Goal: Task Accomplishment & Management: Manage account settings

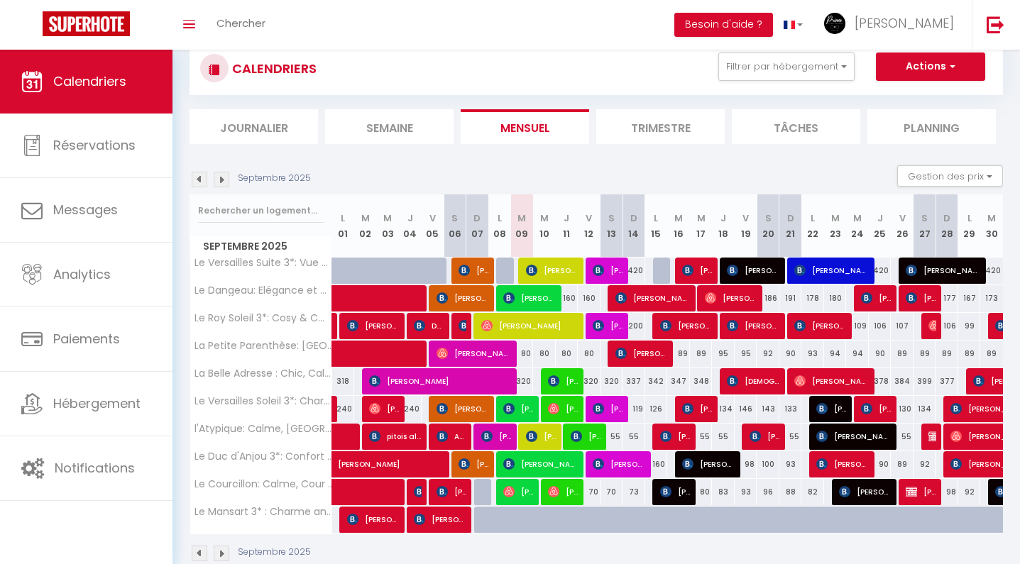
scroll to position [53, 0]
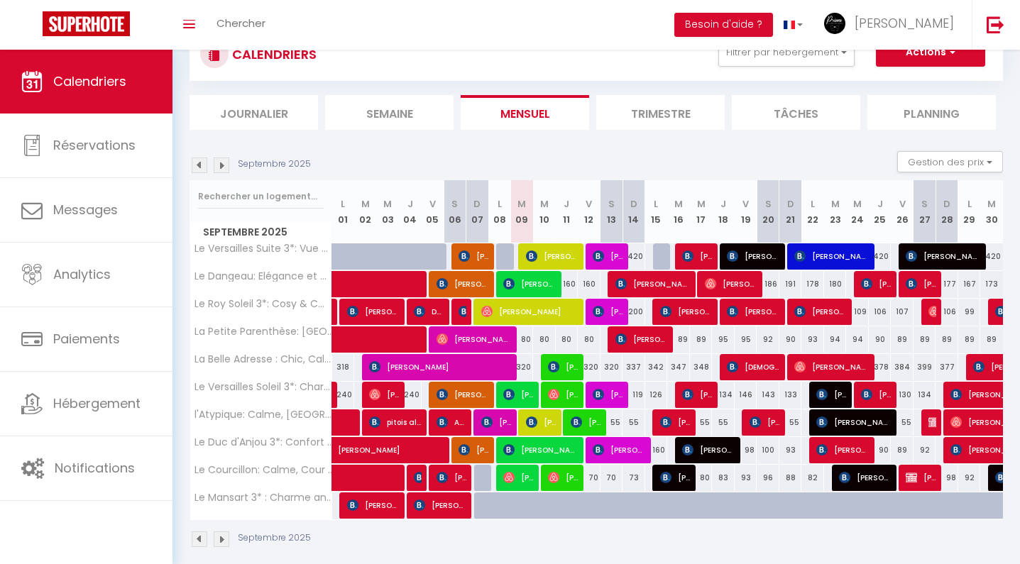
click at [197, 160] on img at bounding box center [200, 166] width 16 height 16
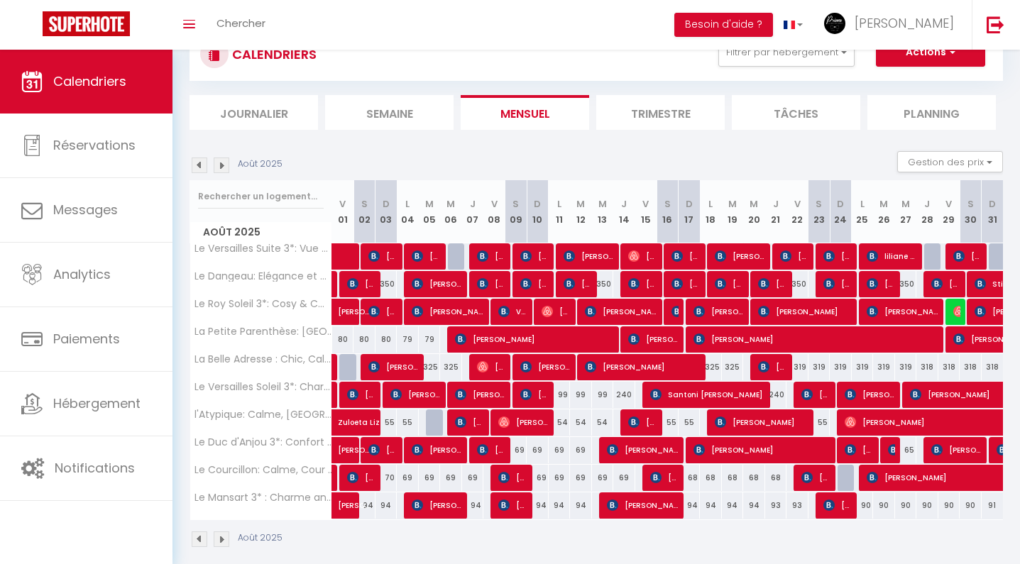
scroll to position [50, 0]
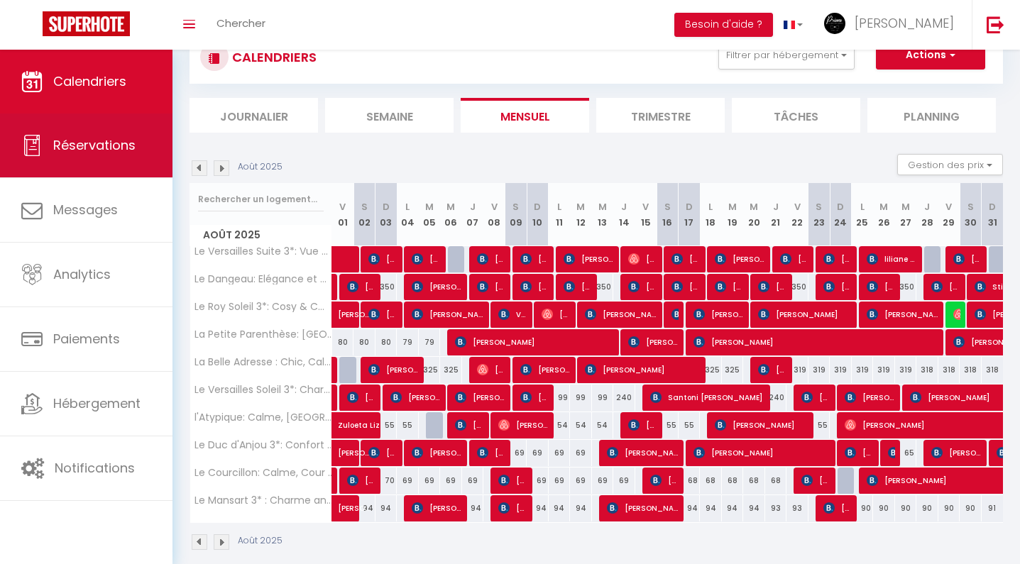
click at [138, 163] on link "Réservations" at bounding box center [86, 146] width 172 height 64
select select "not_cancelled"
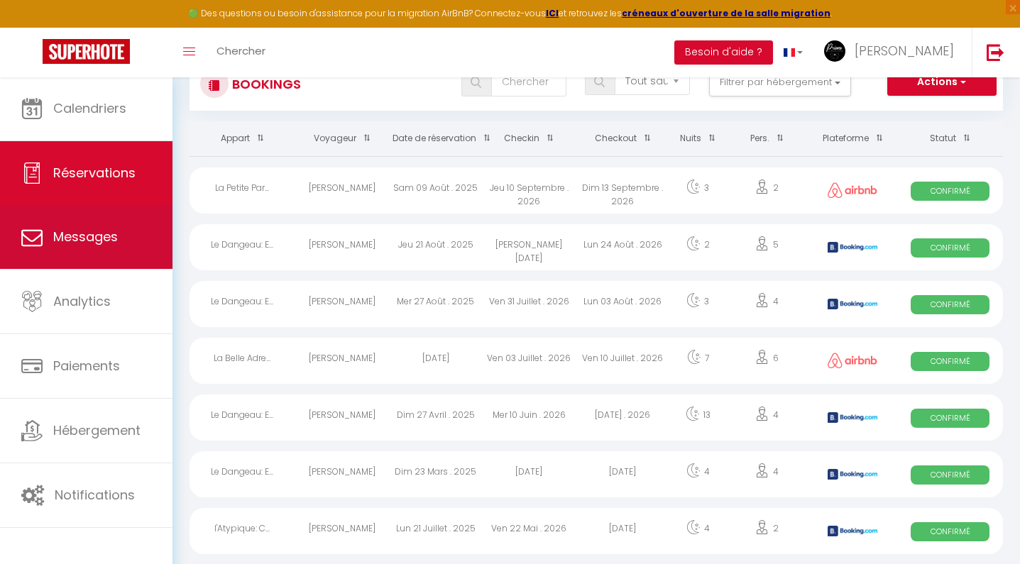
click at [118, 245] on link "Messages" at bounding box center [86, 237] width 172 height 64
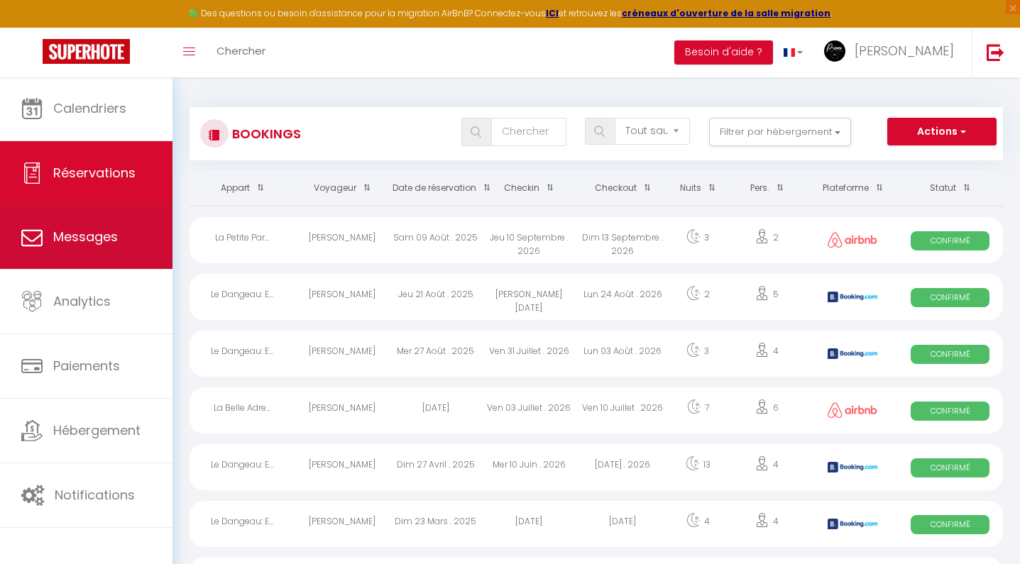
select select "message"
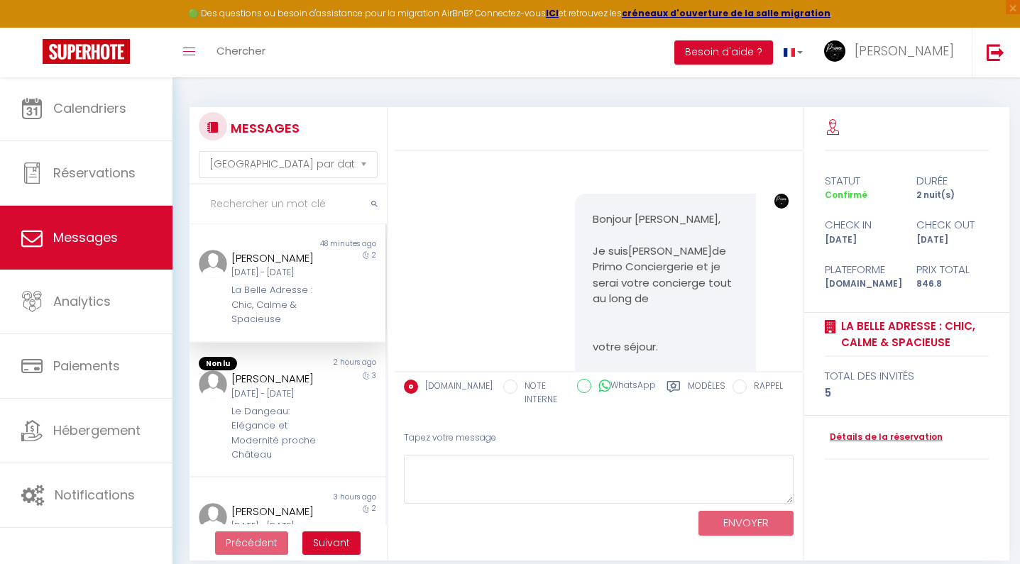
scroll to position [4561, 0]
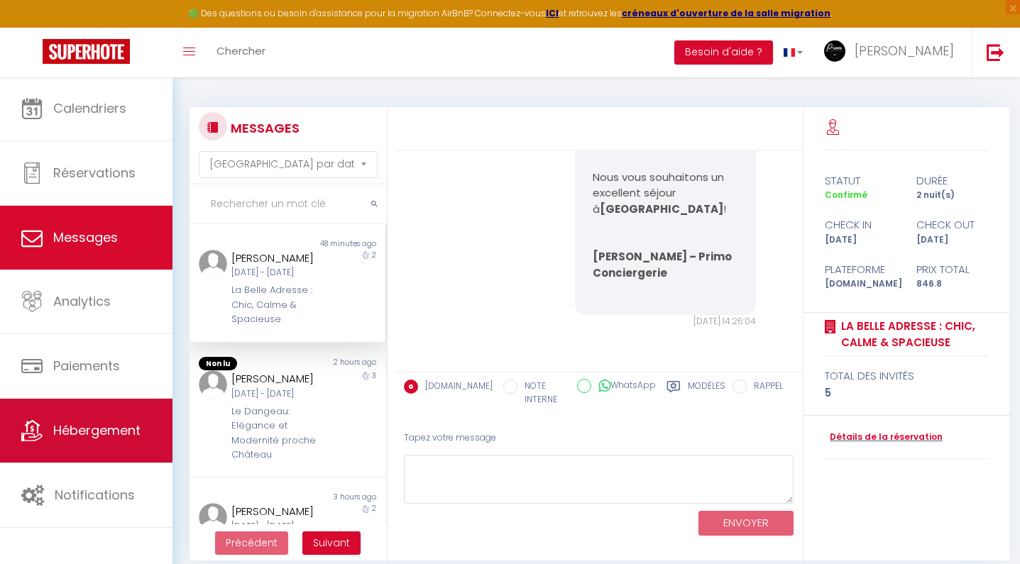
click at [145, 441] on link "Hébergement" at bounding box center [86, 431] width 172 height 64
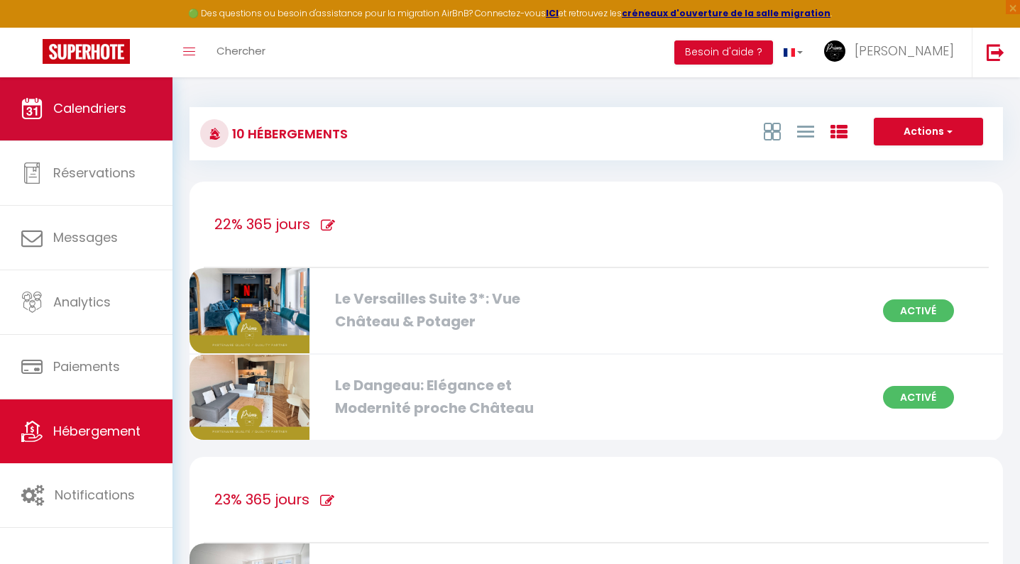
click at [114, 104] on span "Calendriers" at bounding box center [89, 108] width 73 height 18
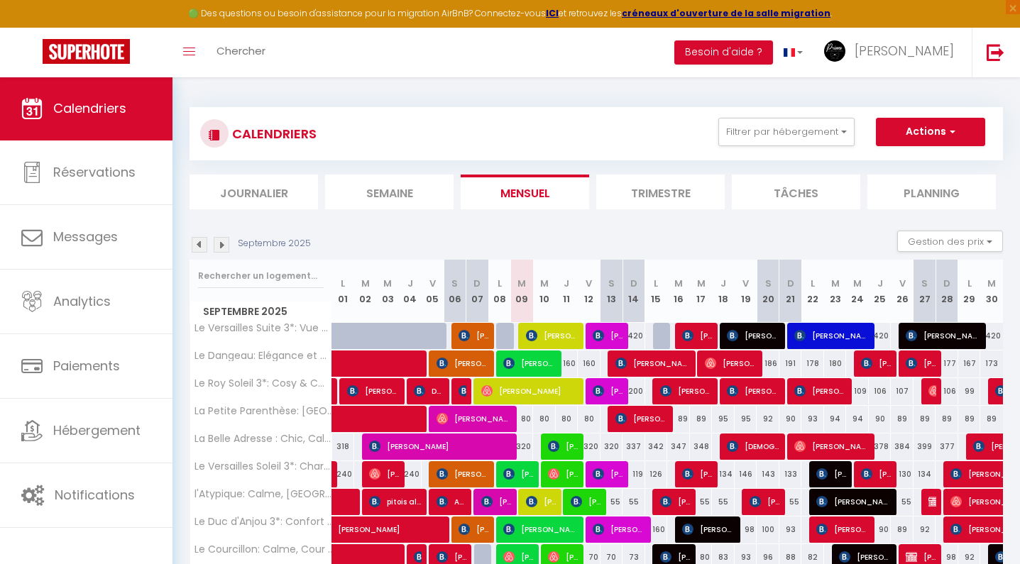
click at [194, 246] on img at bounding box center [200, 245] width 16 height 16
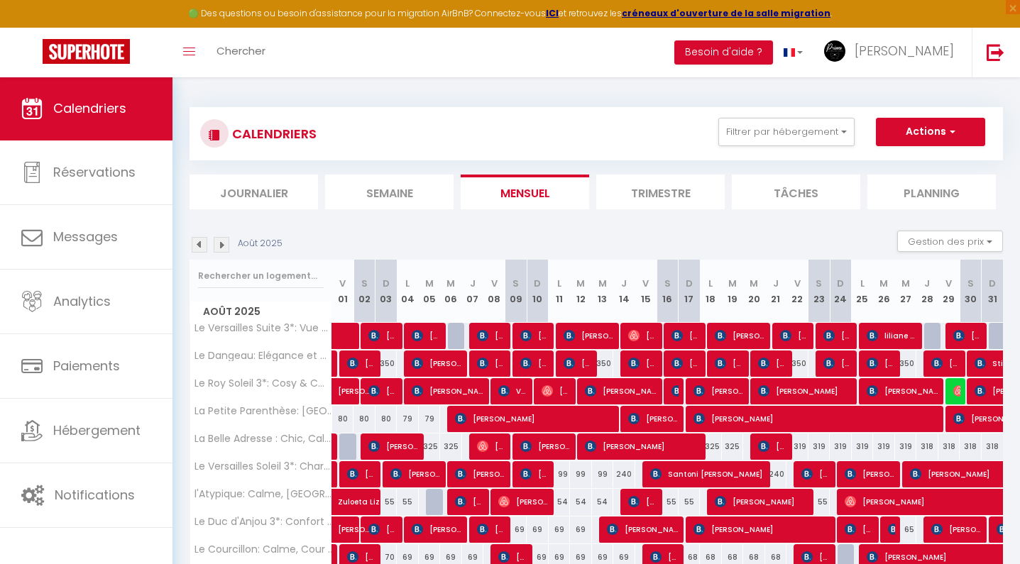
click at [194, 246] on img at bounding box center [200, 245] width 16 height 16
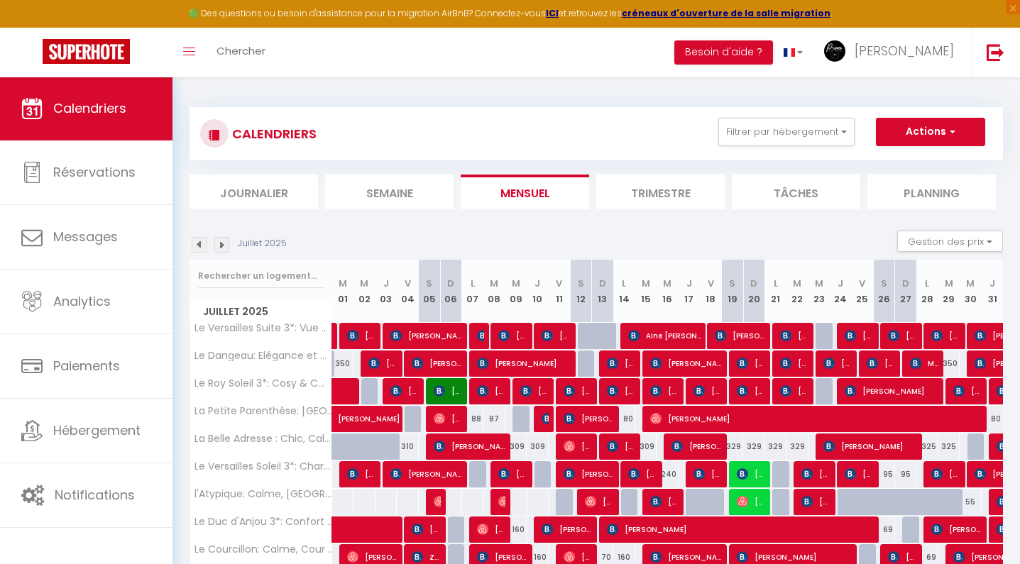
click at [223, 244] on img at bounding box center [222, 245] width 16 height 16
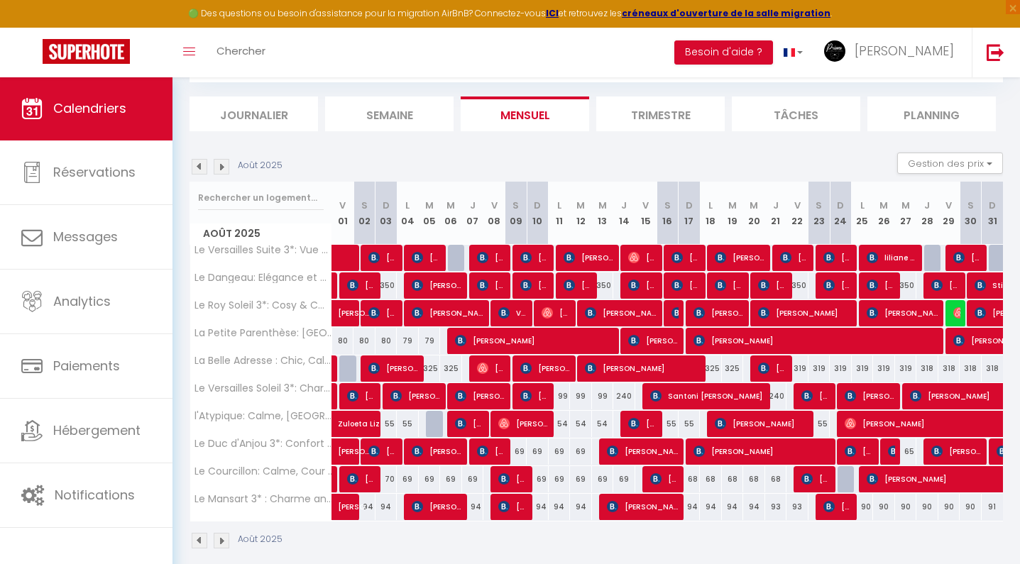
scroll to position [79, 0]
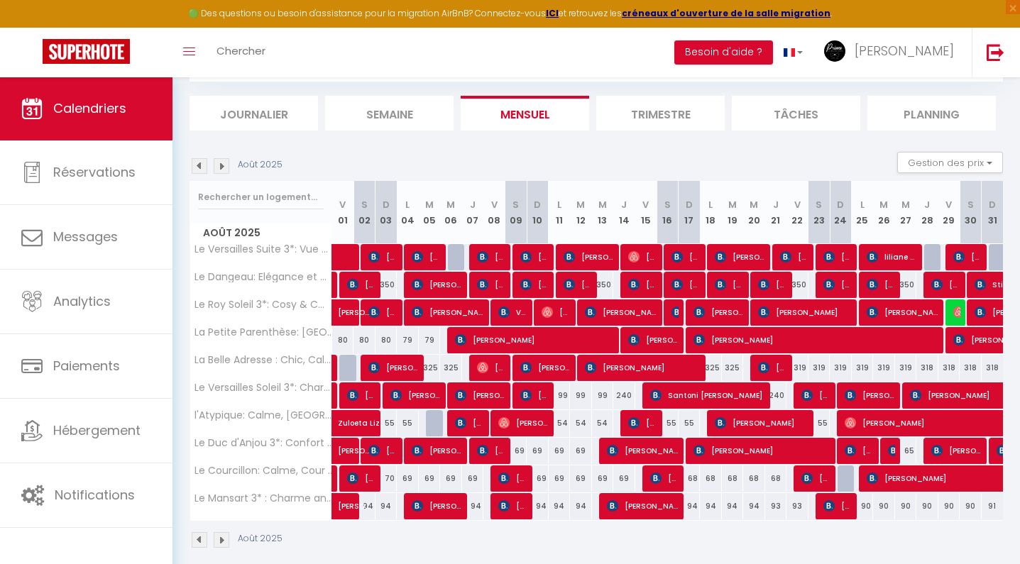
click at [758, 453] on span "[PERSON_NAME]" at bounding box center [762, 450] width 139 height 27
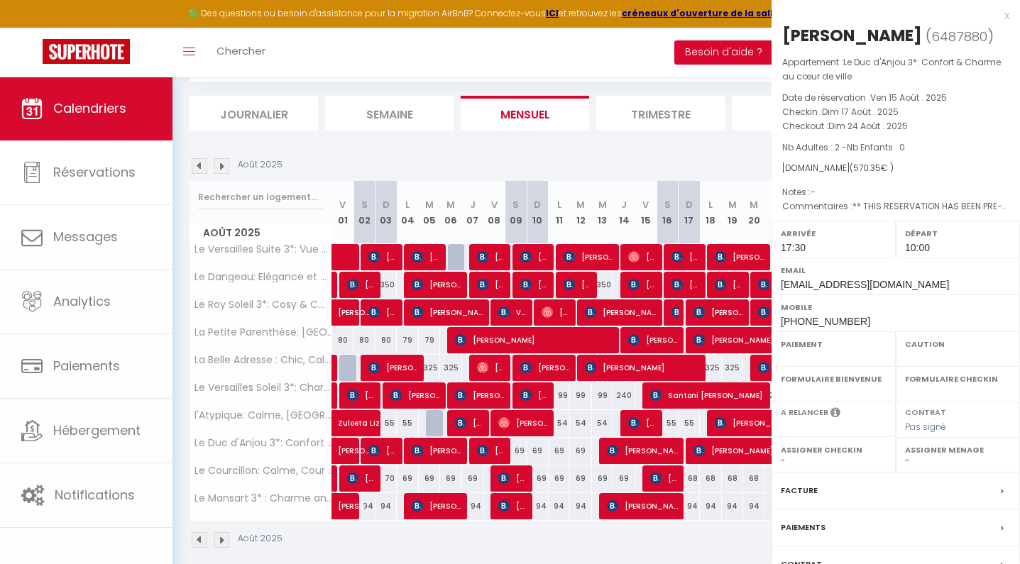
select select "OK"
select select "1"
select select "0"
select select "1"
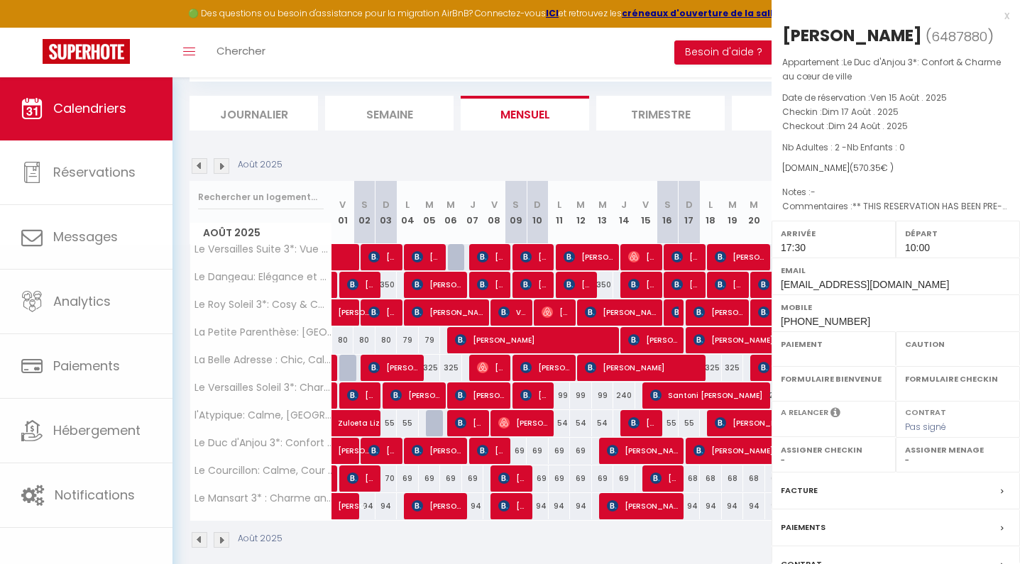
select select
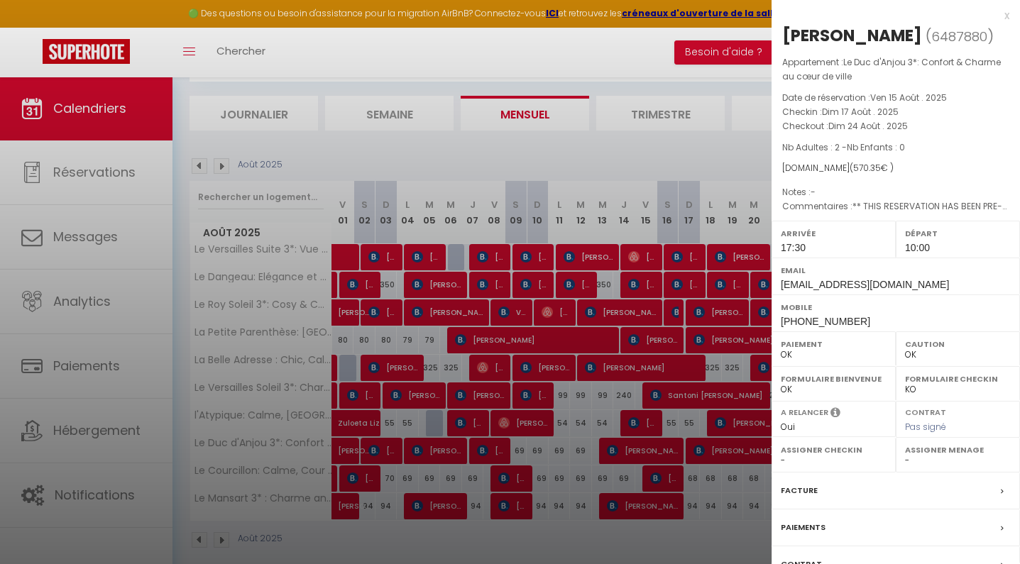
click at [650, 172] on div at bounding box center [510, 282] width 1020 height 564
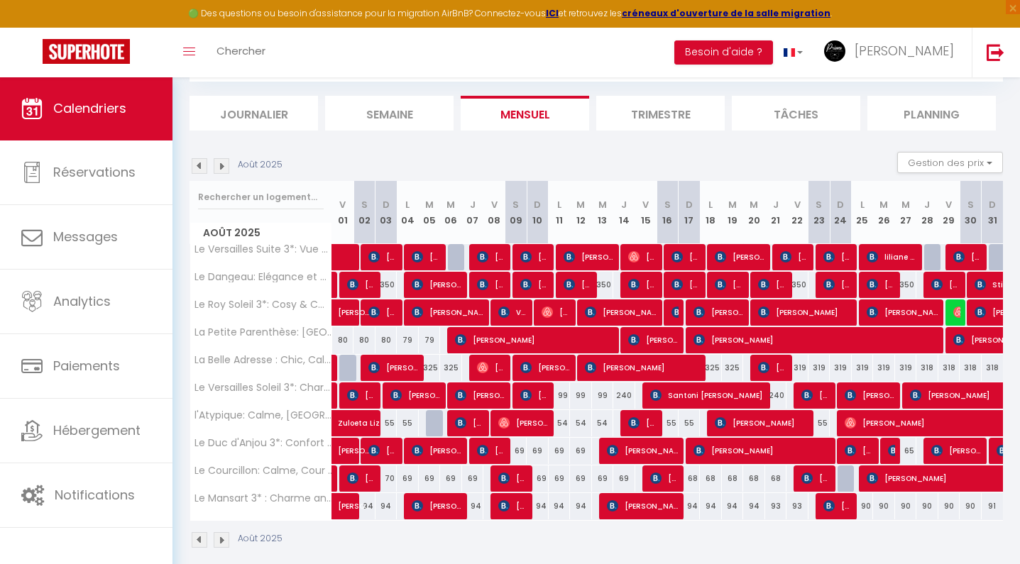
click at [534, 253] on span "[PERSON_NAME]" at bounding box center [534, 256] width 29 height 27
select select "32647"
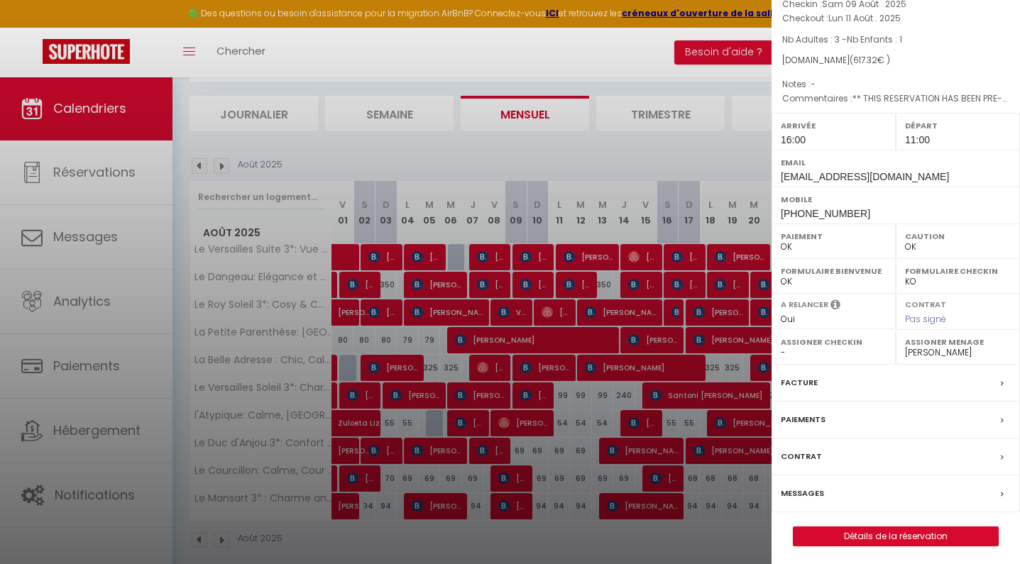
scroll to position [107, 0]
click at [806, 487] on label "Messages" at bounding box center [801, 494] width 43 height 15
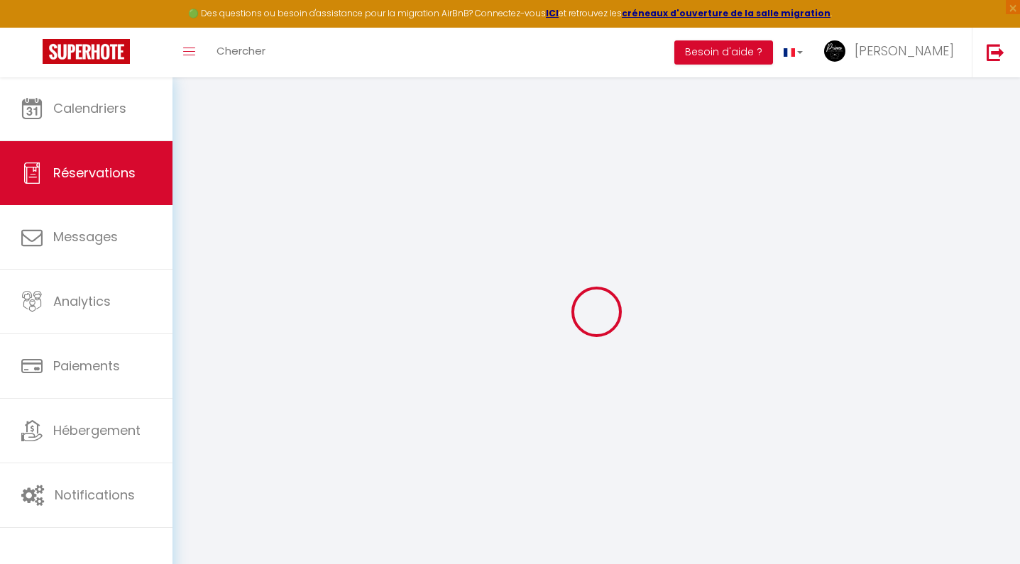
select select
checkbox input "false"
select select
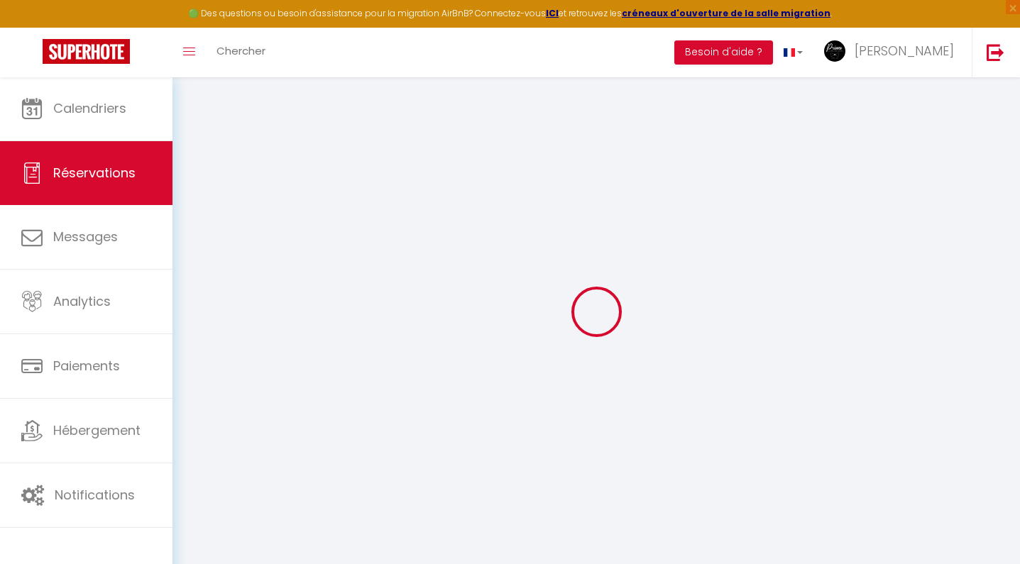
checkbox input "false"
type Comment0 "** THIS RESERVATION HAS BEEN PRE-PAID ** BOOKING NOTE : Payment charge is EUR 8…"
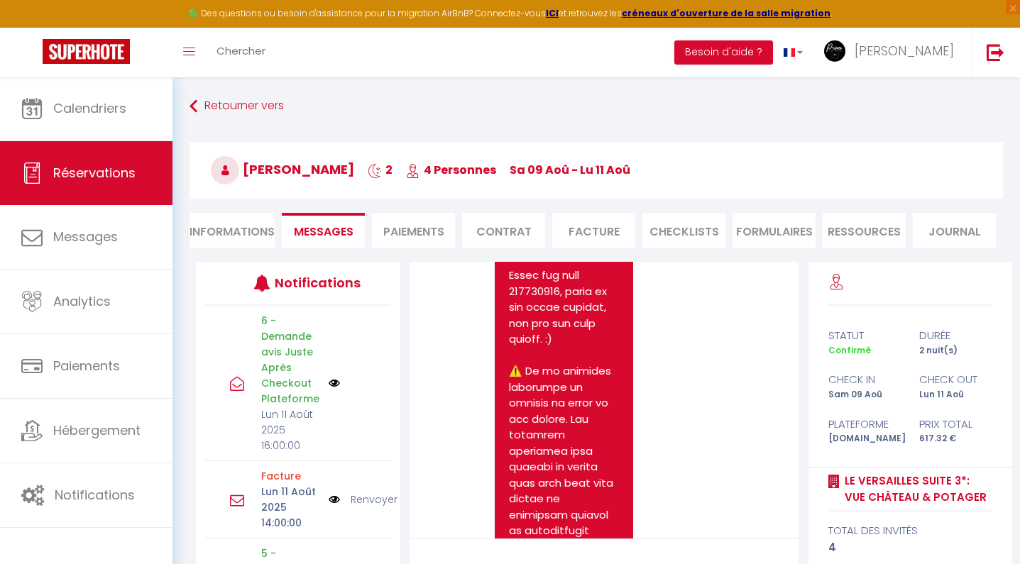
scroll to position [11650, 0]
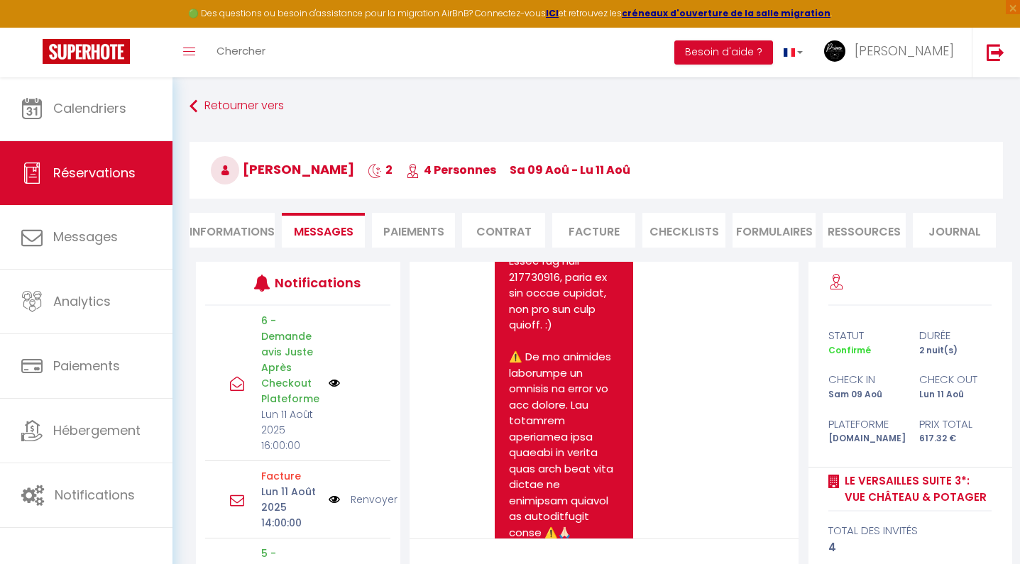
click at [97, 61] on img at bounding box center [86, 51] width 87 height 25
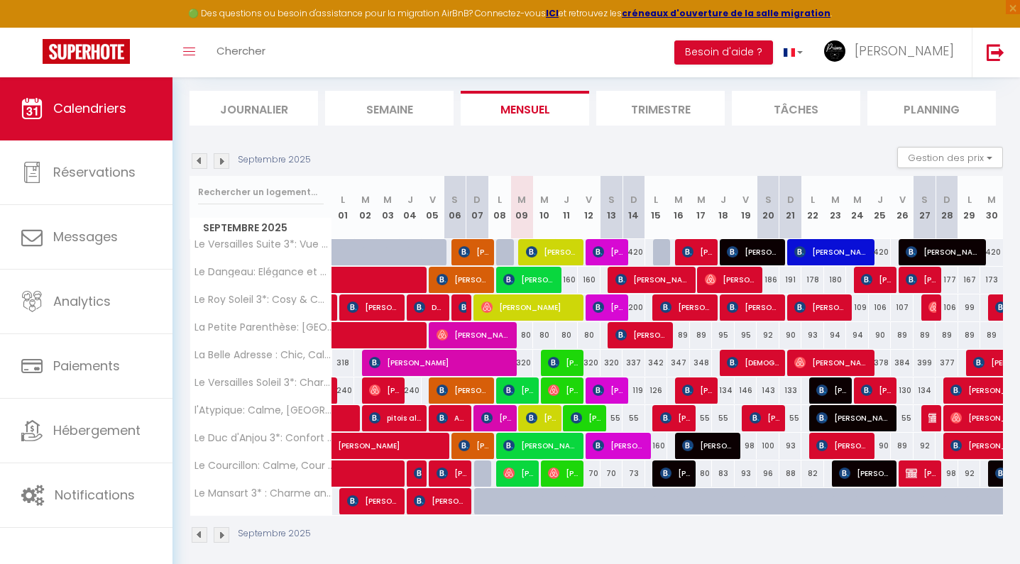
scroll to position [90, 0]
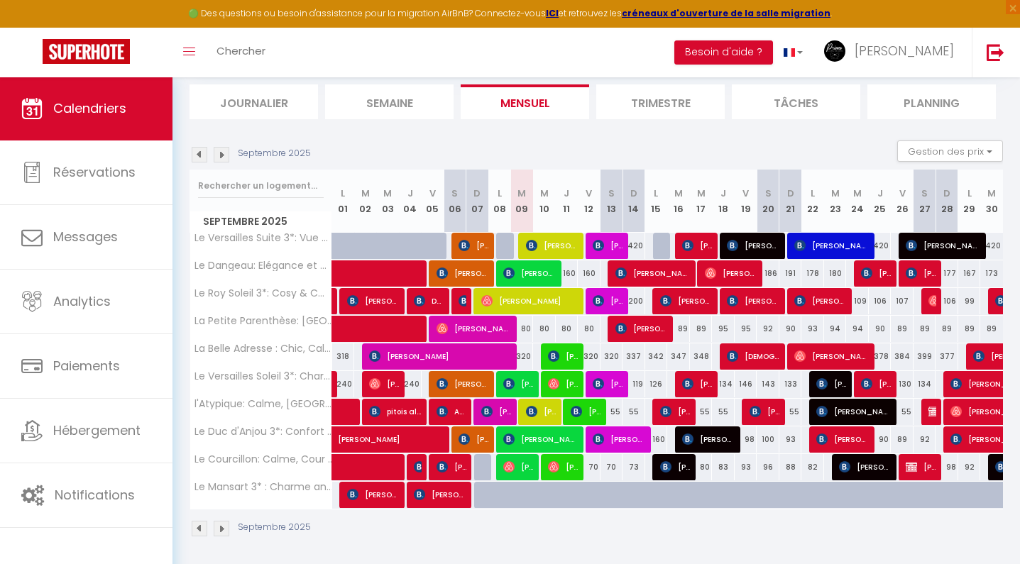
click at [219, 152] on img at bounding box center [222, 155] width 16 height 16
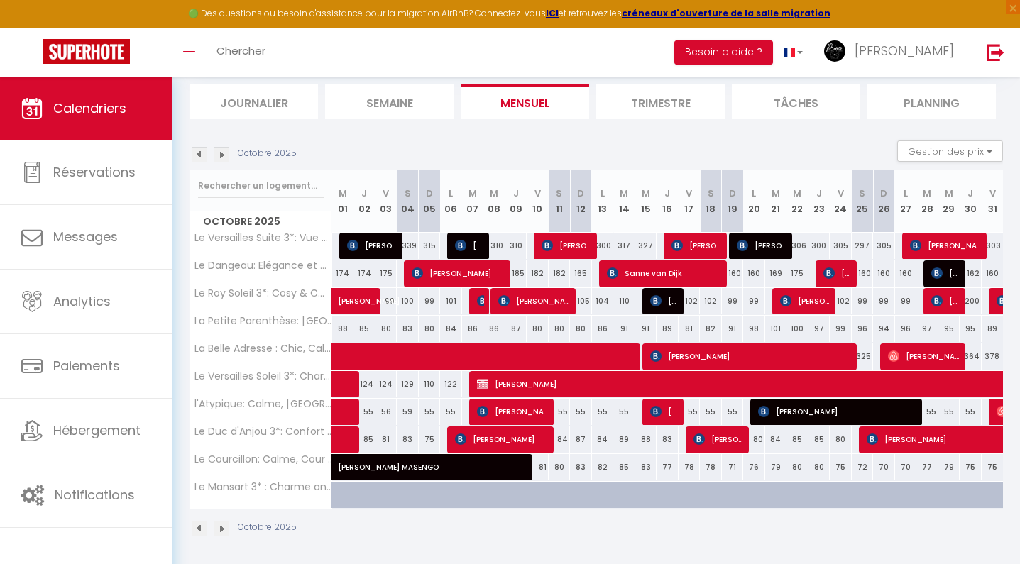
scroll to position [77, 0]
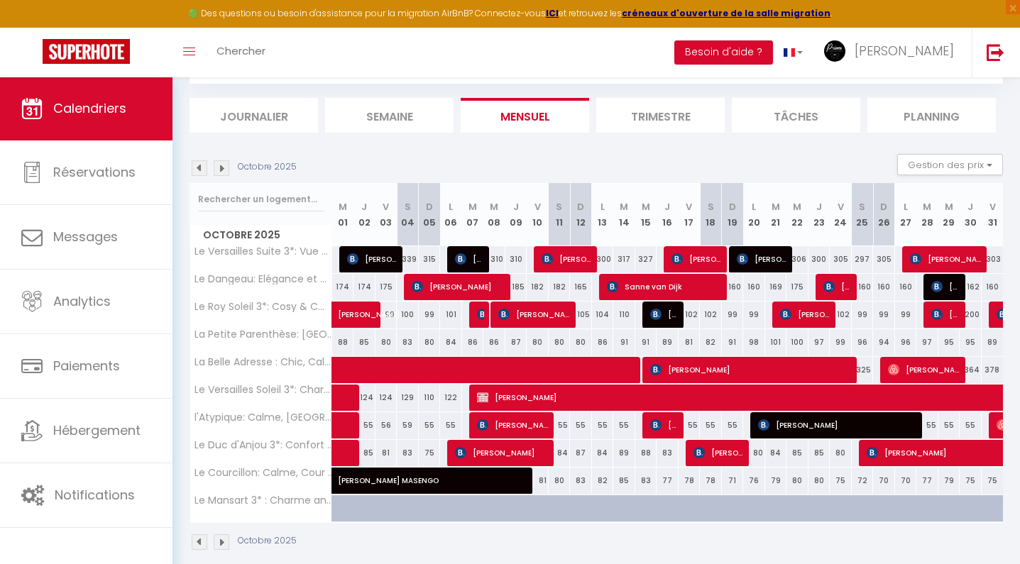
click at [219, 151] on section "Octobre 2025 Gestion des prix Nb Nuits minimum Règles Disponibilité Octobre 202…" at bounding box center [595, 352] width 813 height 425
click at [220, 165] on img at bounding box center [222, 168] width 16 height 16
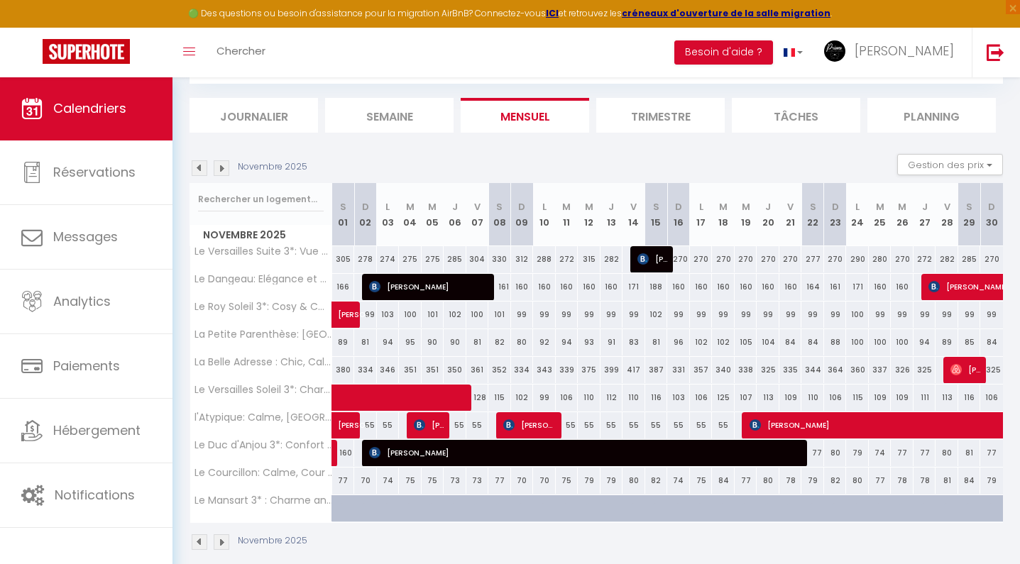
click at [221, 165] on img at bounding box center [222, 168] width 16 height 16
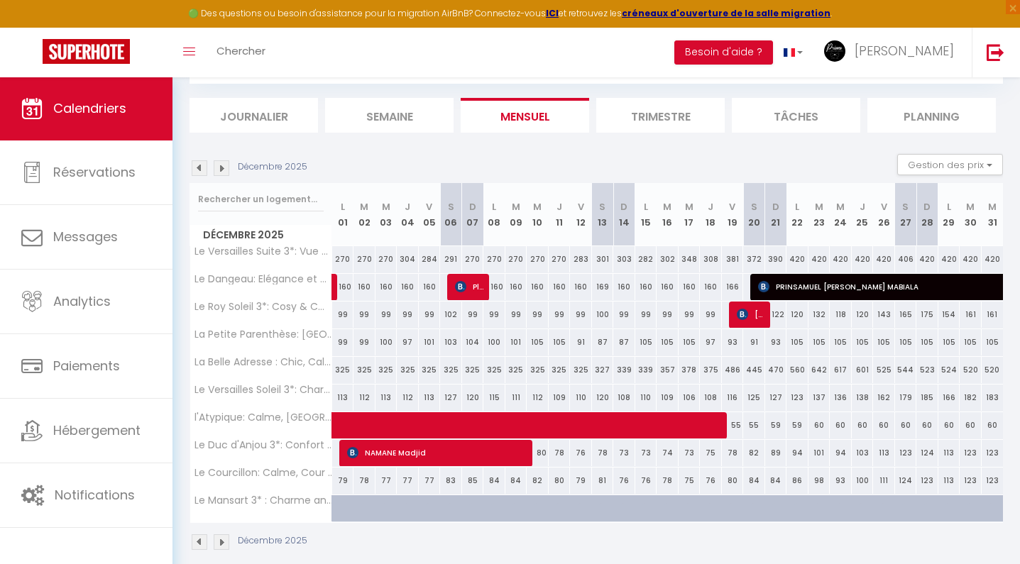
click at [221, 164] on img at bounding box center [222, 168] width 16 height 16
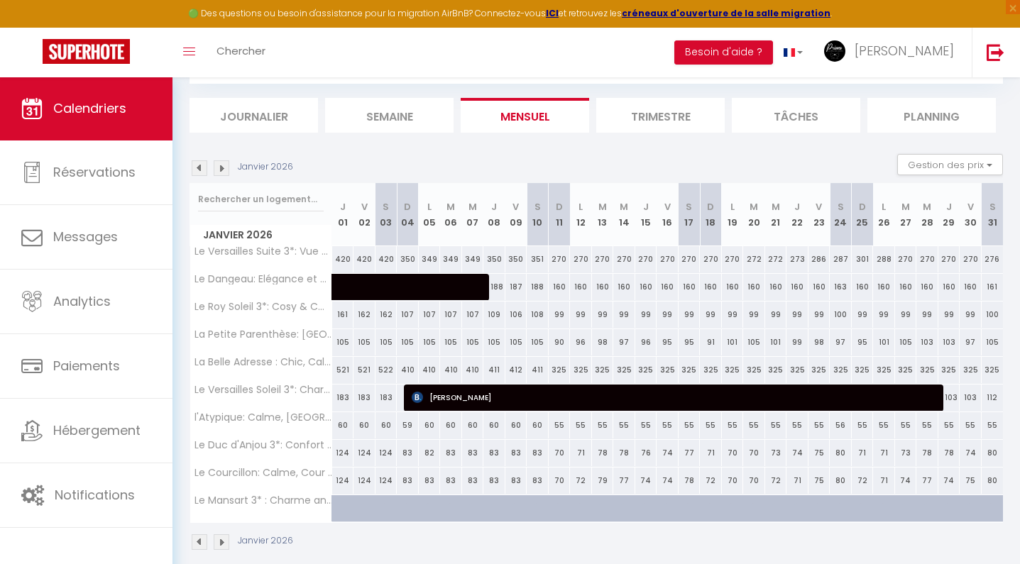
click at [221, 164] on img at bounding box center [222, 168] width 16 height 16
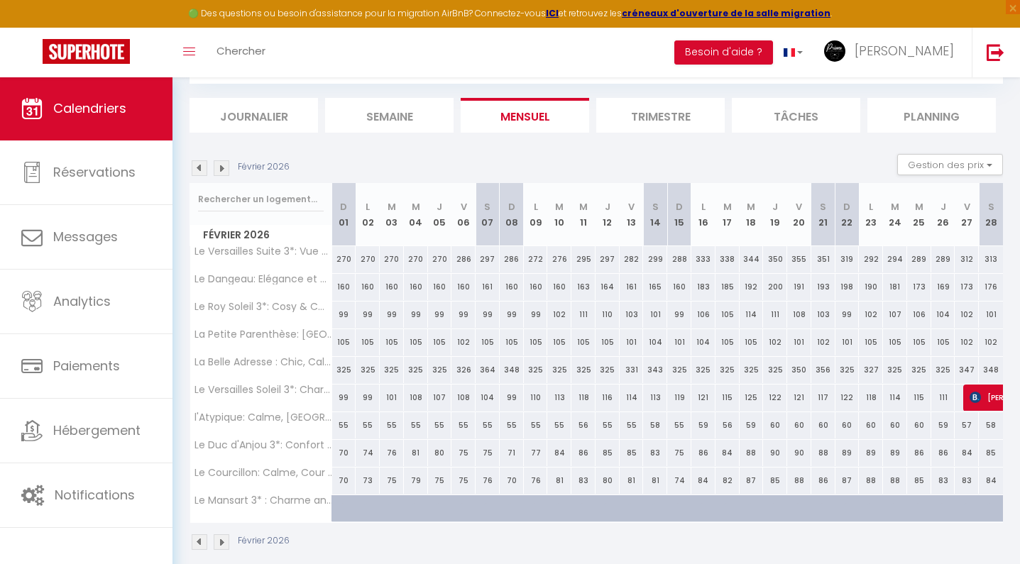
click at [221, 164] on img at bounding box center [222, 168] width 16 height 16
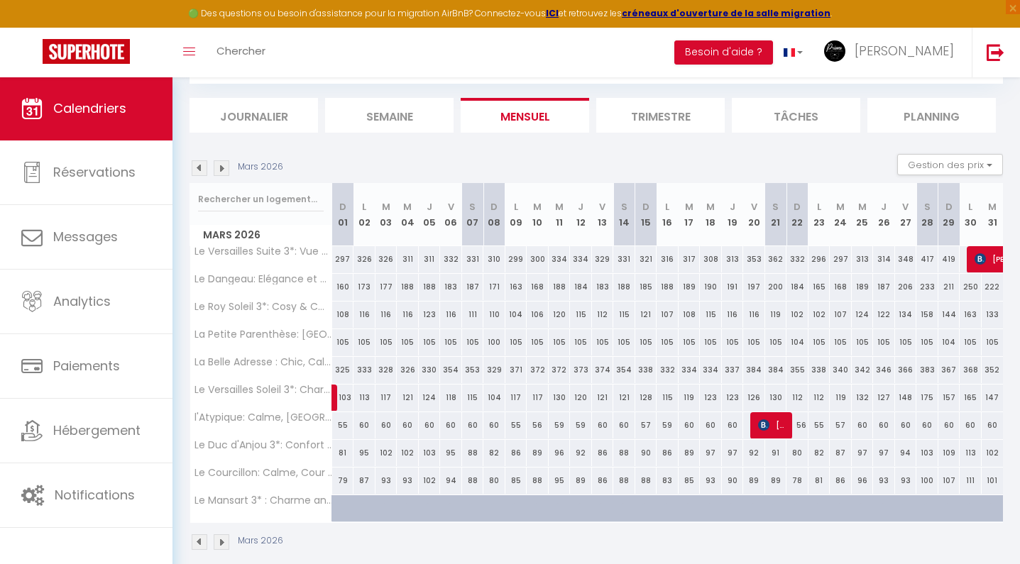
click at [221, 164] on img at bounding box center [222, 168] width 16 height 16
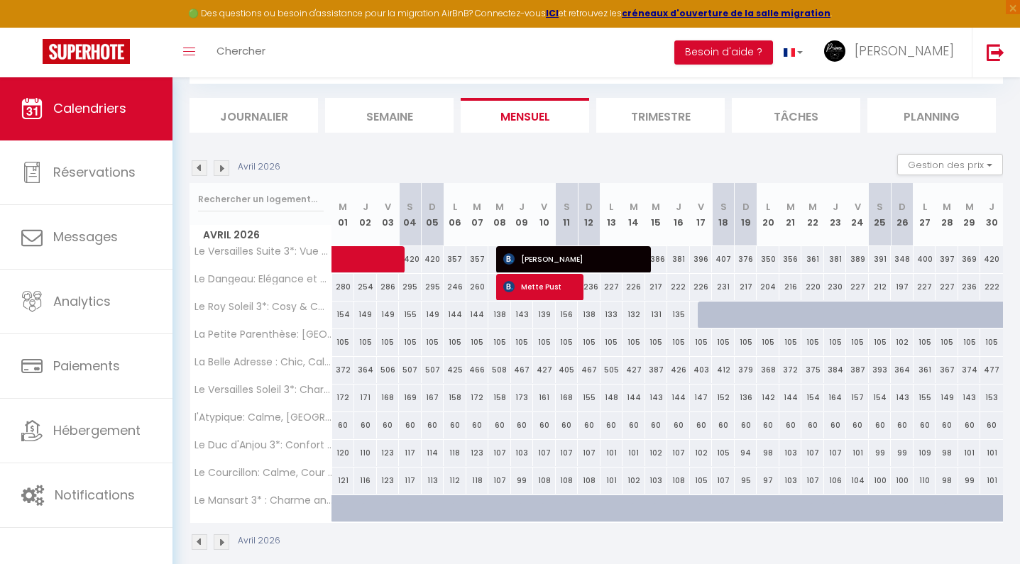
click at [221, 164] on img at bounding box center [222, 168] width 16 height 16
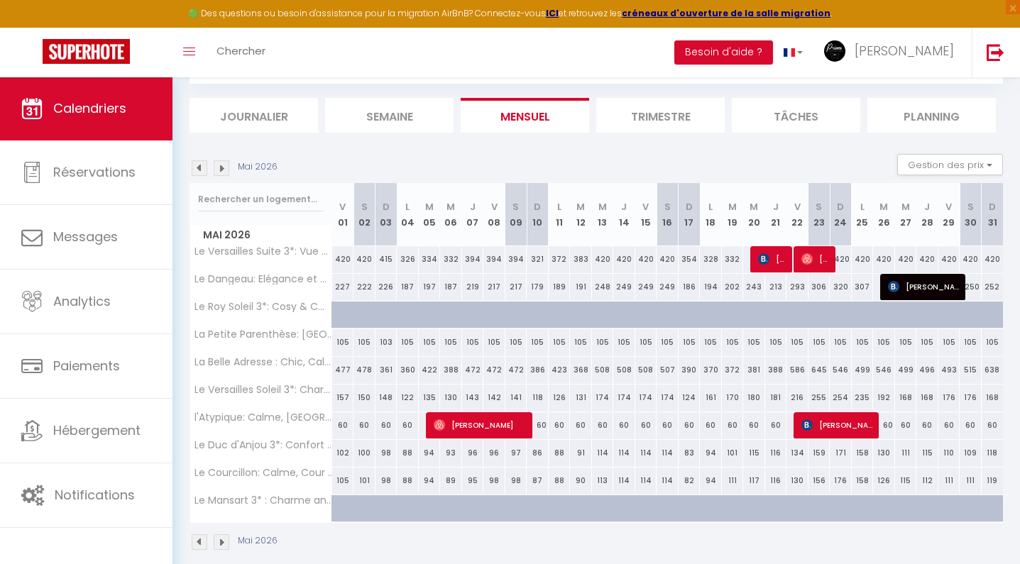
click at [221, 164] on img at bounding box center [222, 168] width 16 height 16
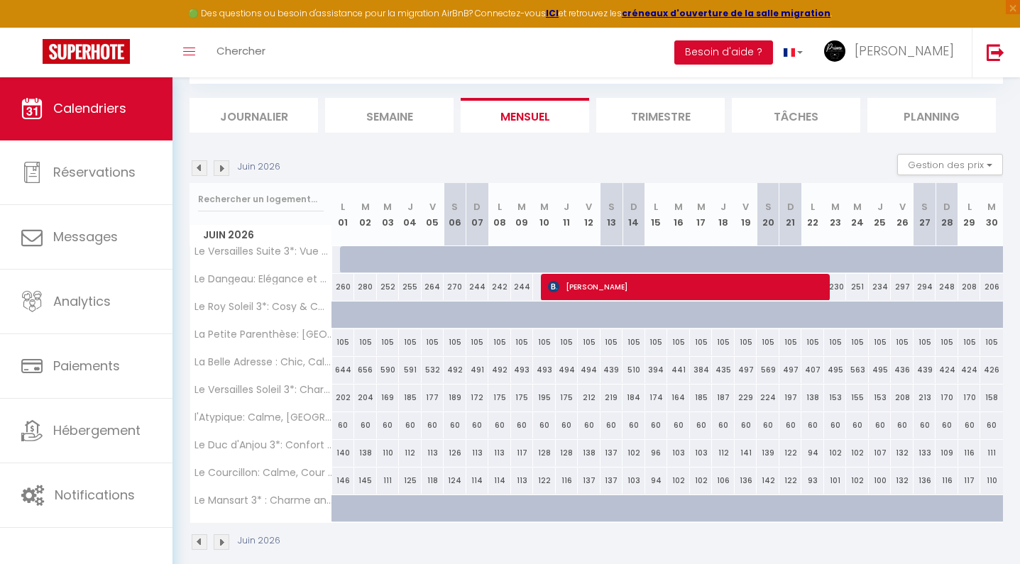
click at [86, 49] on img at bounding box center [86, 51] width 87 height 25
click at [73, 41] on img at bounding box center [86, 51] width 87 height 25
